Goal: Task Accomplishment & Management: Complete application form

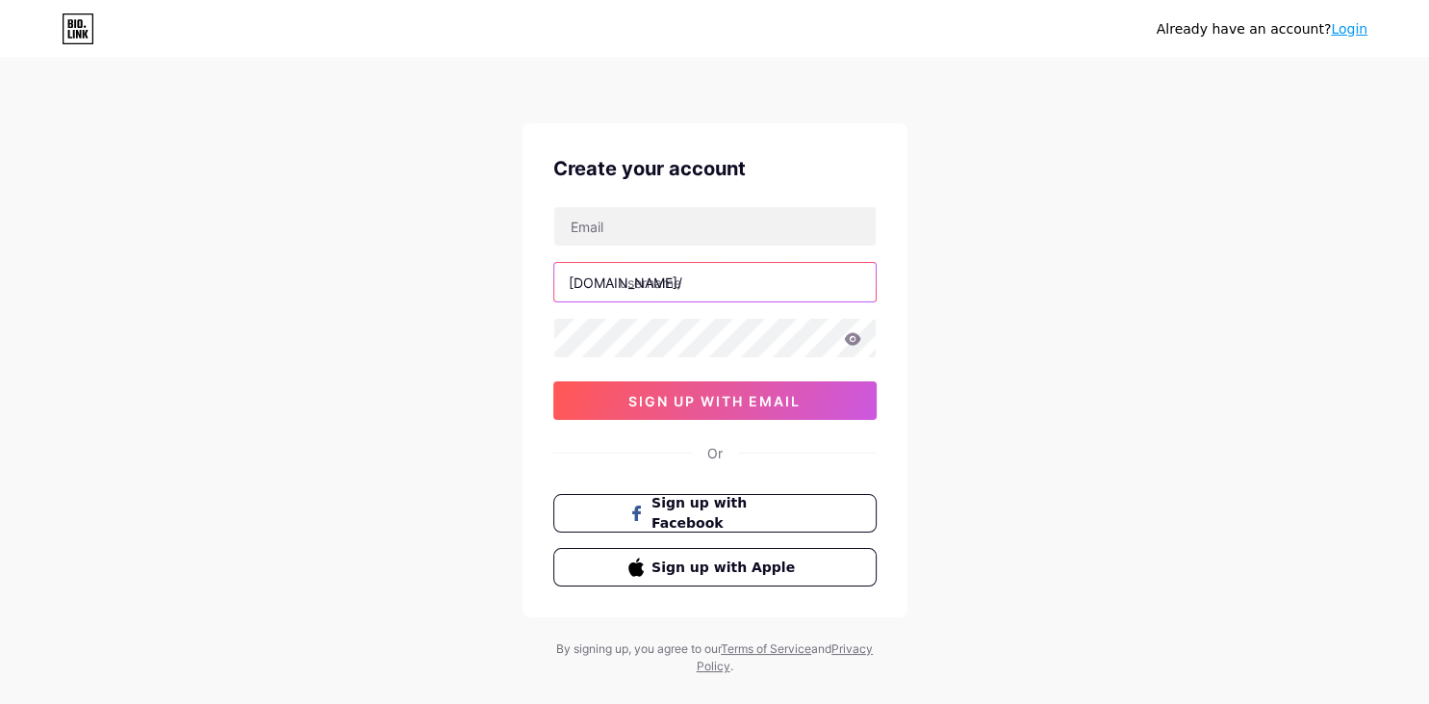
click at [736, 288] on input "text" at bounding box center [714, 282] width 321 height 39
paste input "marriage help"
click at [682, 283] on input "marriage help" at bounding box center [714, 282] width 321 height 39
type input "marriagehelp"
click at [607, 226] on input "text" at bounding box center [714, 226] width 321 height 39
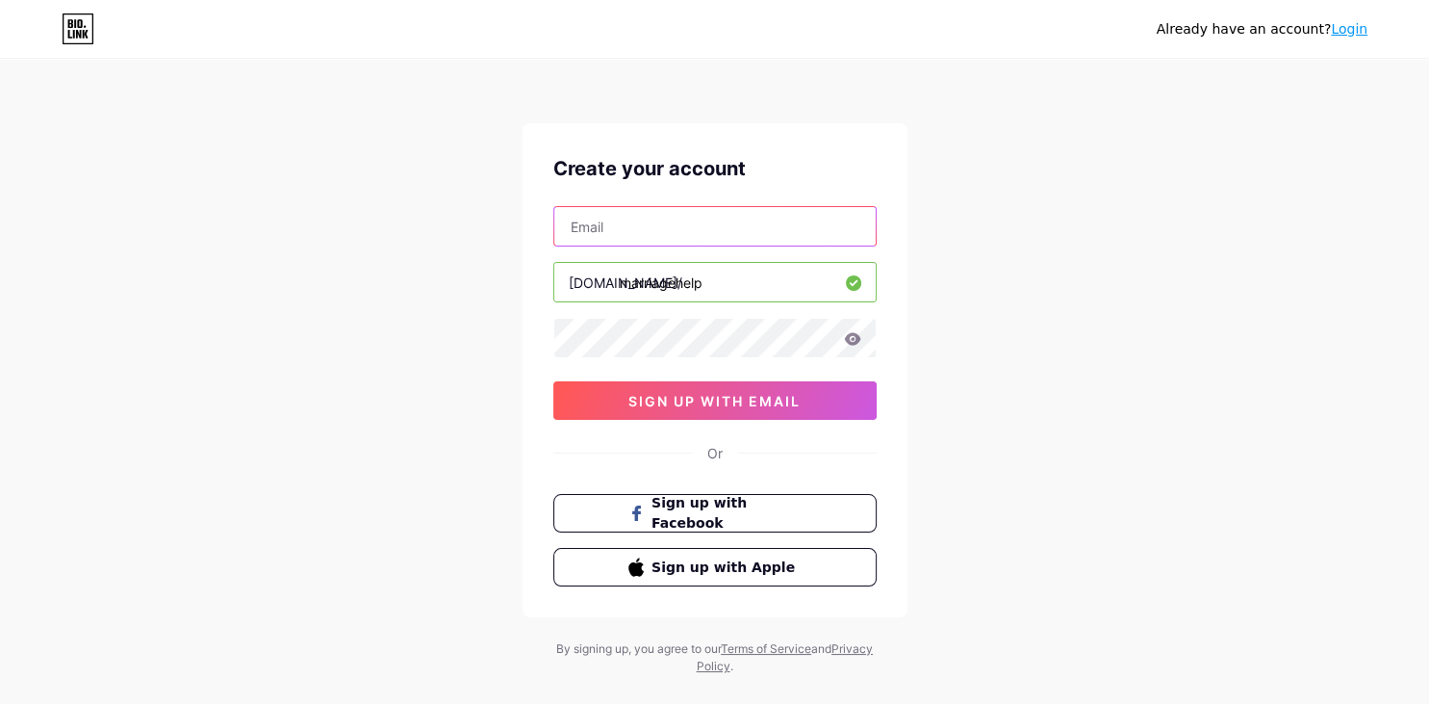
paste input "[EMAIL_ADDRESS][DOMAIN_NAME]"
type input "[EMAIL_ADDRESS][DOMAIN_NAME]"
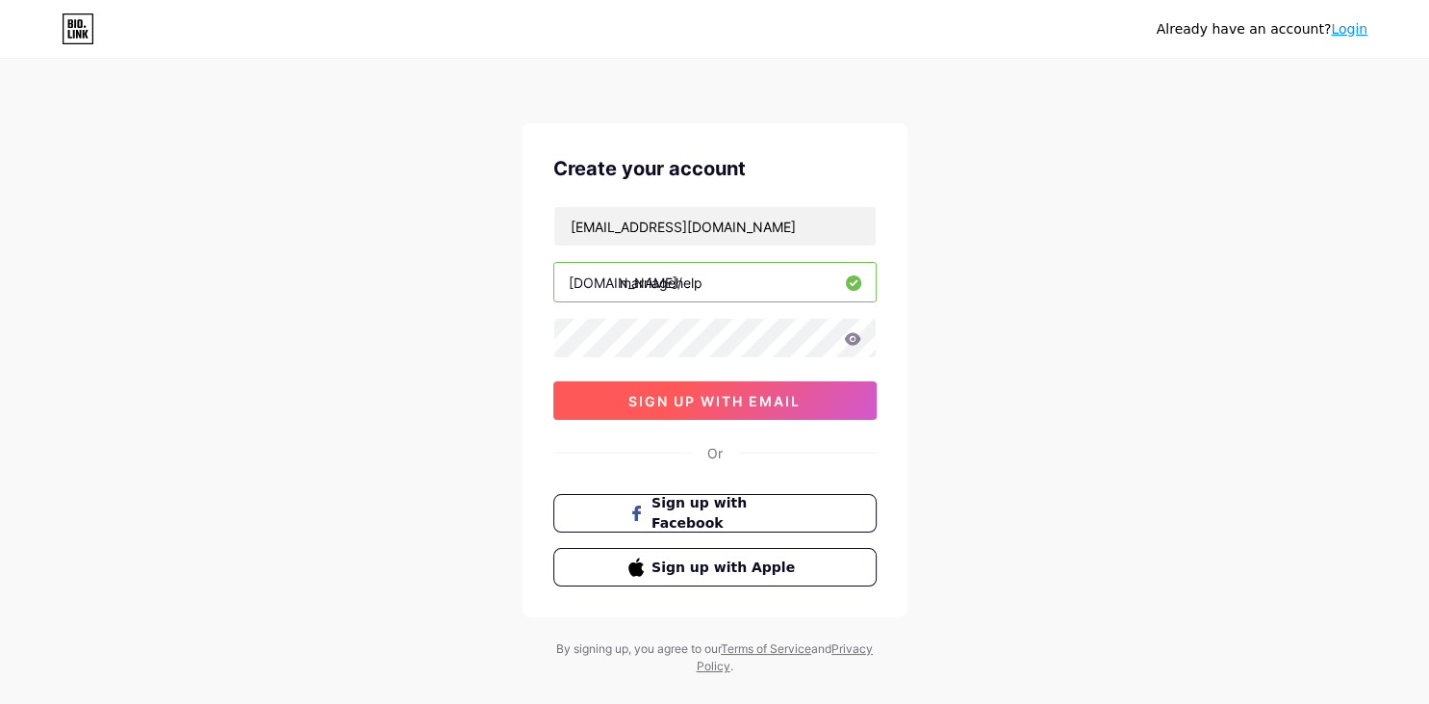
click at [728, 406] on span "sign up with email" at bounding box center [715, 401] width 172 height 16
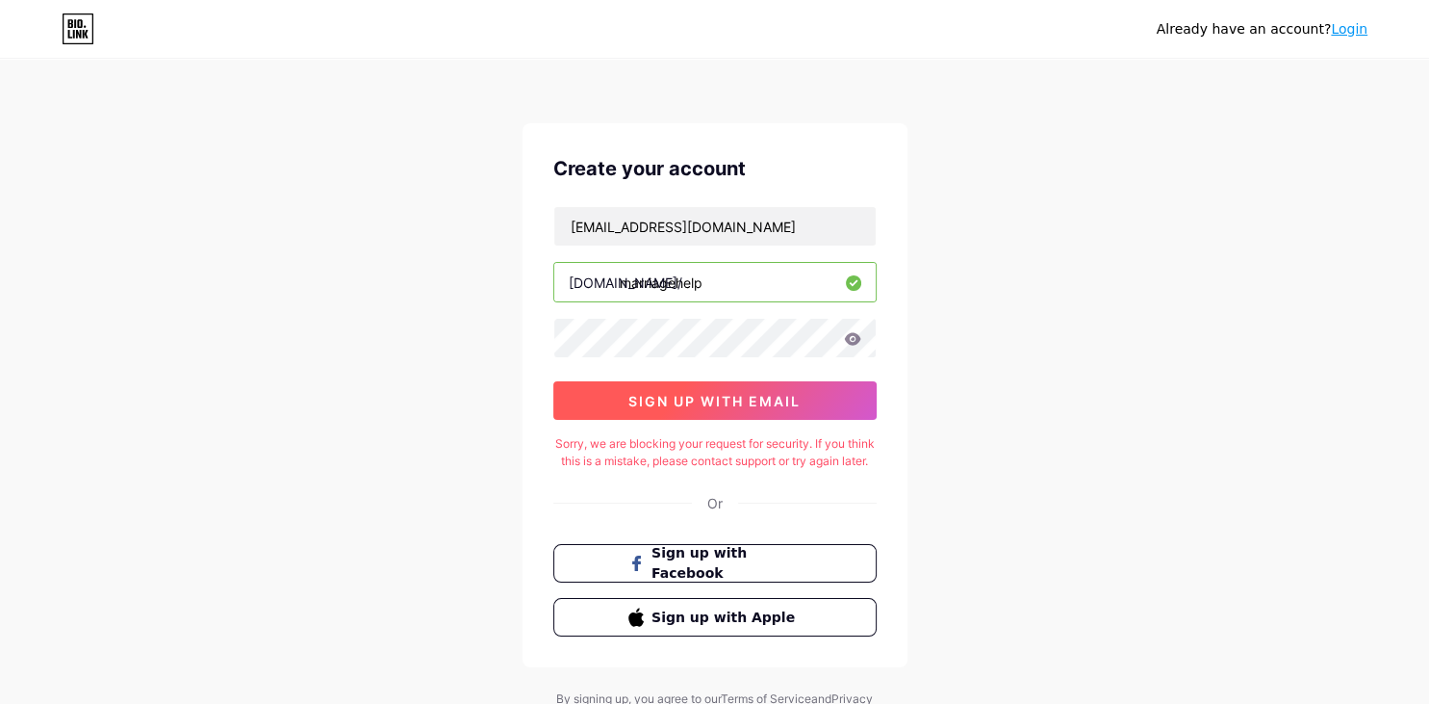
click at [728, 406] on span "sign up with email" at bounding box center [715, 401] width 172 height 16
click at [728, 400] on span "sign up with email" at bounding box center [715, 401] width 172 height 16
click at [699, 393] on span "sign up with email" at bounding box center [715, 401] width 172 height 16
